Goal: Task Accomplishment & Management: Complete application form

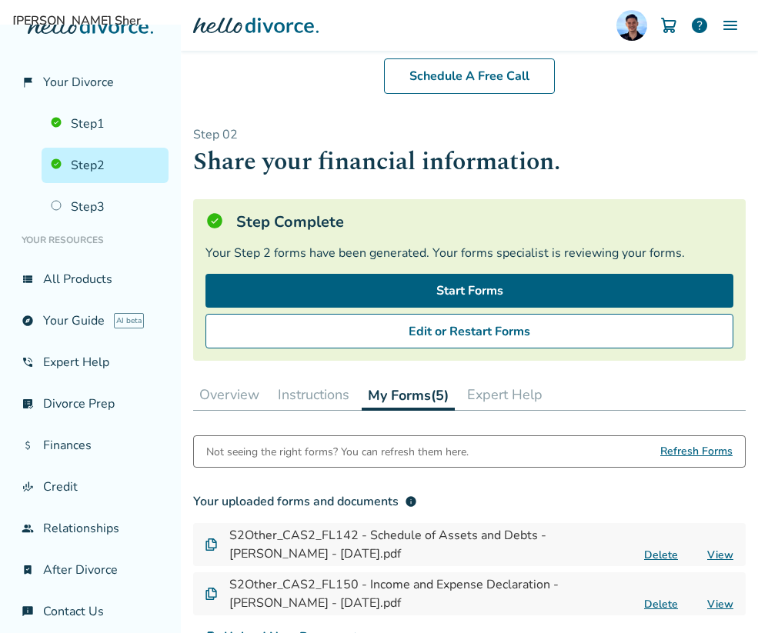
click at [102, 142] on ul "Step 1 Step 2 Step 3" at bounding box center [90, 162] width 156 height 125
click at [101, 130] on link "Step 1" at bounding box center [105, 123] width 127 height 35
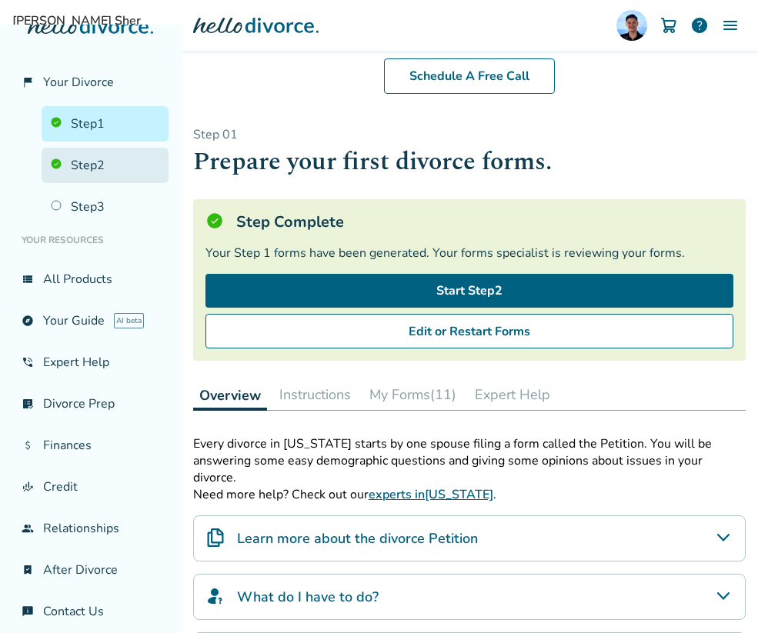
click at [105, 179] on link "Step 2" at bounding box center [105, 165] width 127 height 35
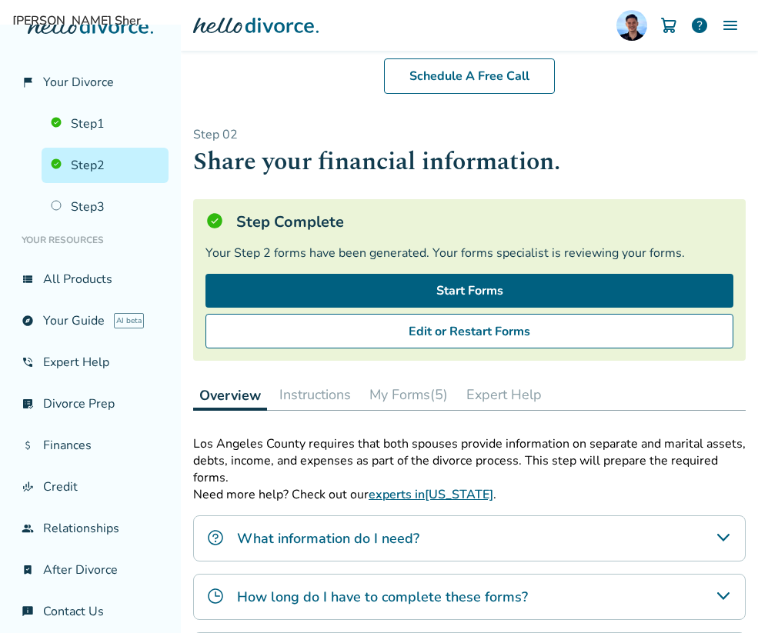
scroll to position [9, 0]
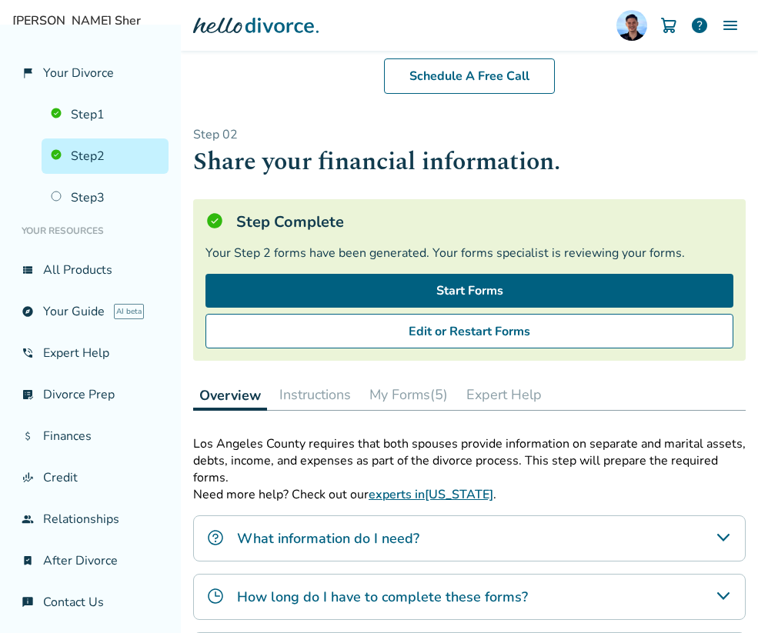
click at [292, 388] on button "Instructions" at bounding box center [315, 394] width 84 height 31
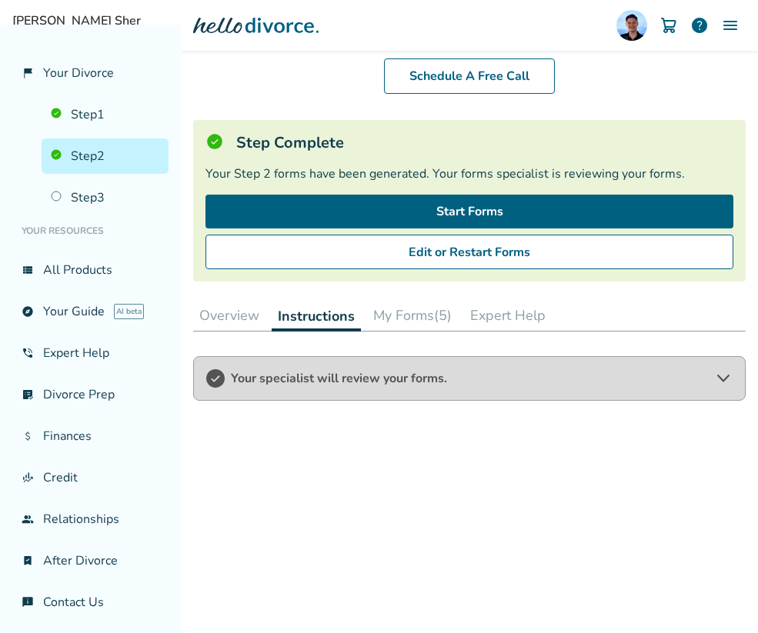
scroll to position [95, 0]
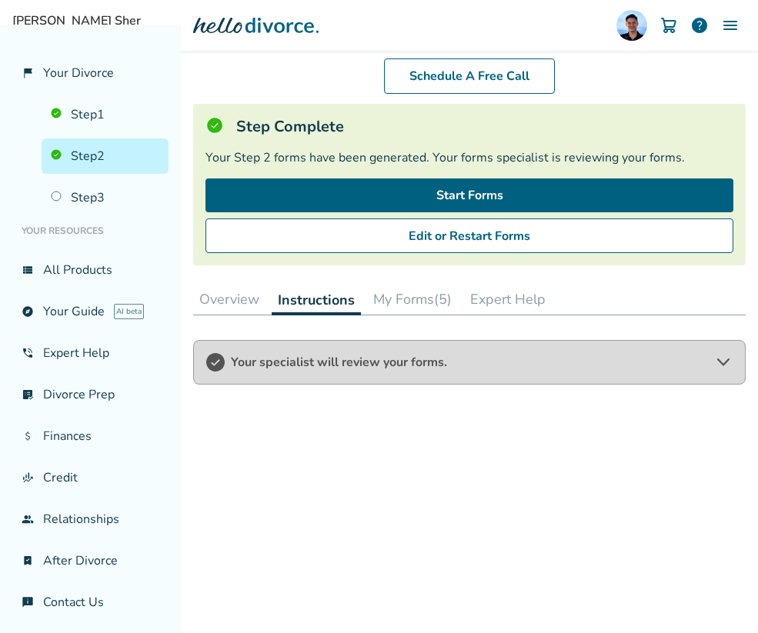
click at [432, 299] on button "My Forms (5)" at bounding box center [412, 299] width 91 height 31
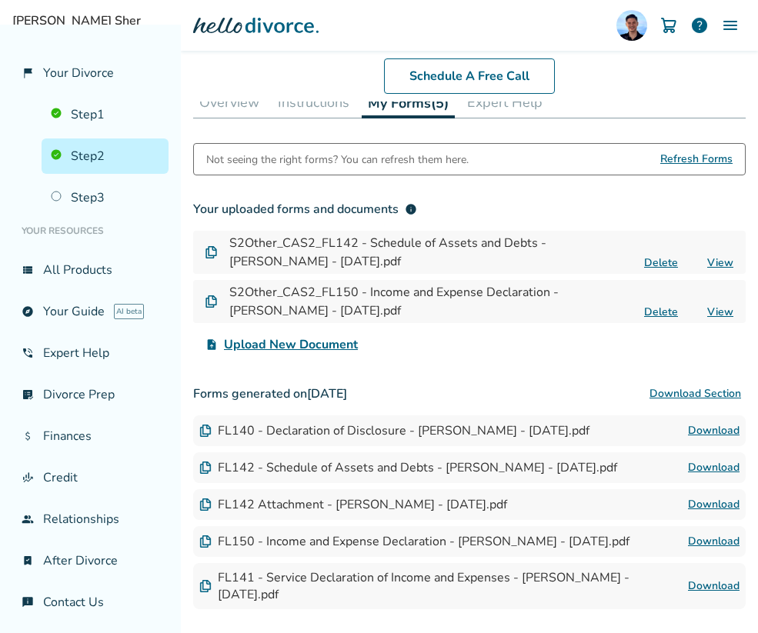
scroll to position [288, 0]
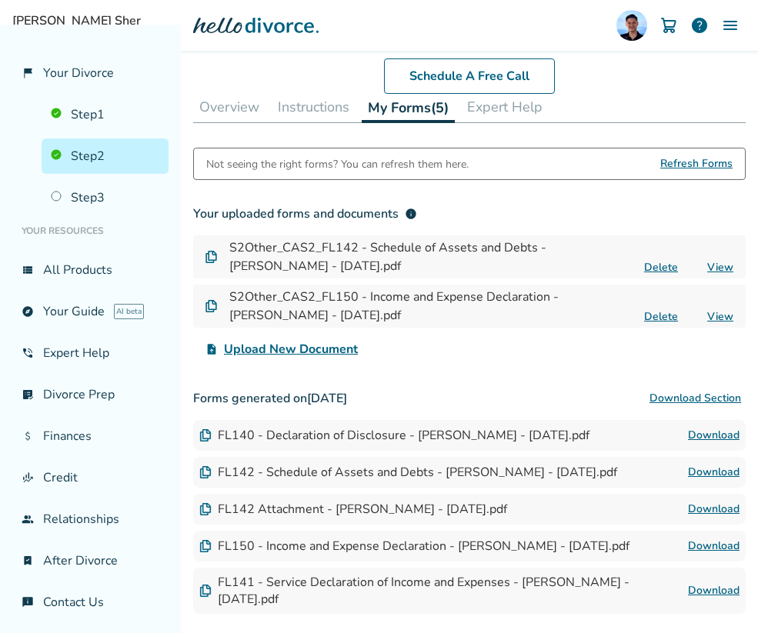
click at [713, 165] on span "Refresh Forms" at bounding box center [696, 164] width 72 height 31
